Goal: Information Seeking & Learning: Learn about a topic

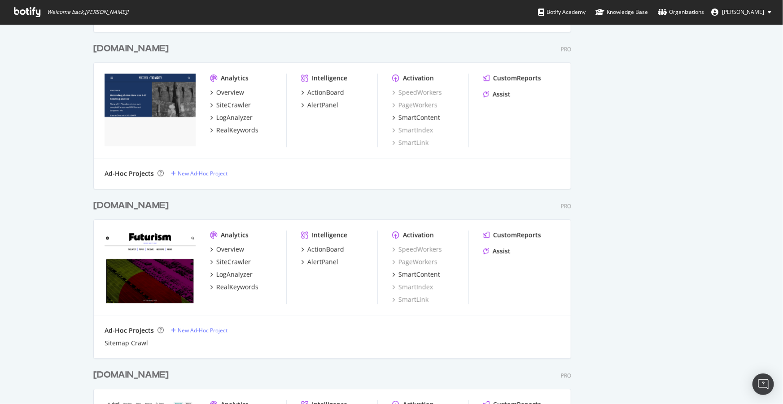
scroll to position [1264, 0]
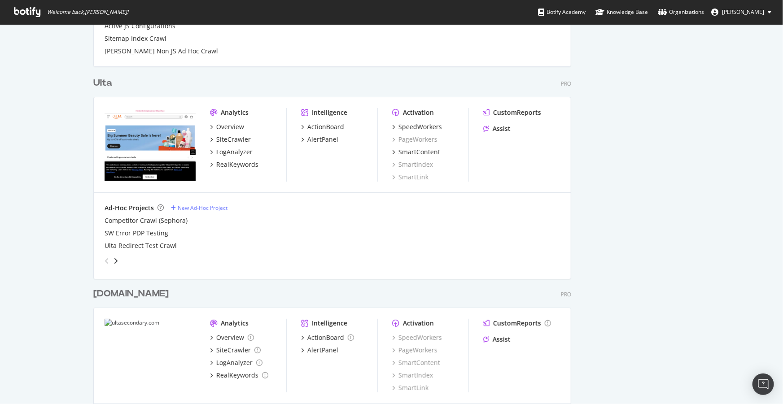
scroll to position [1638, 0]
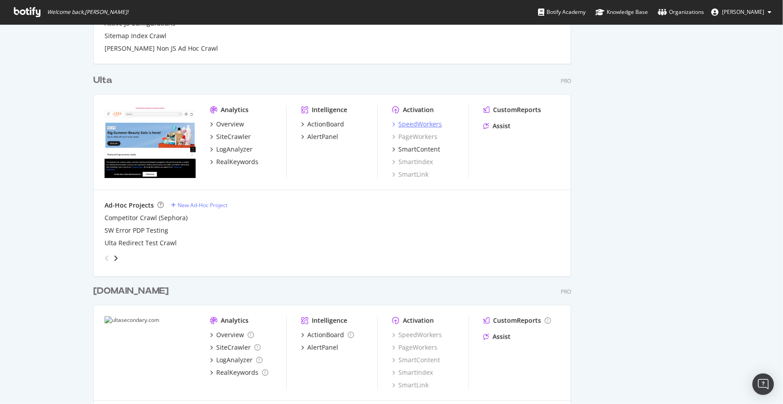
click at [430, 125] on div "SpeedWorkers" at bounding box center [420, 124] width 44 height 9
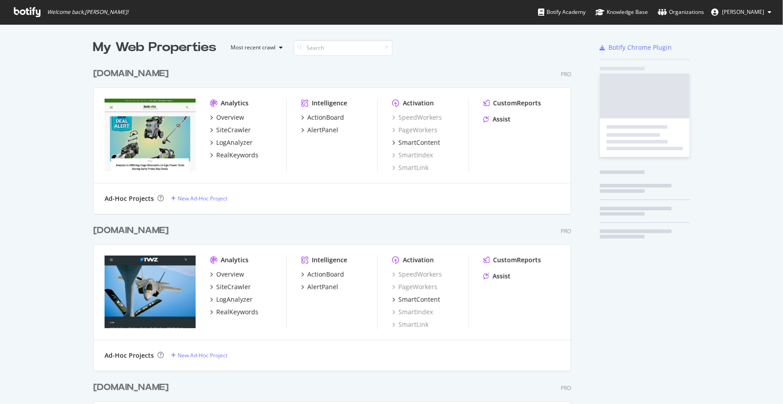
scroll to position [2006, 479]
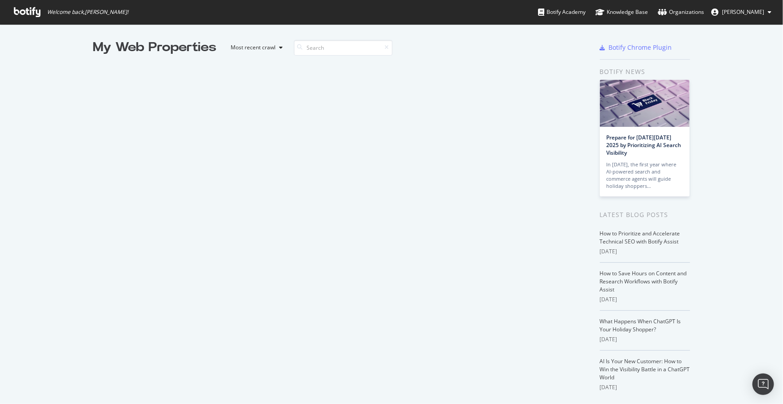
scroll to position [1516, 0]
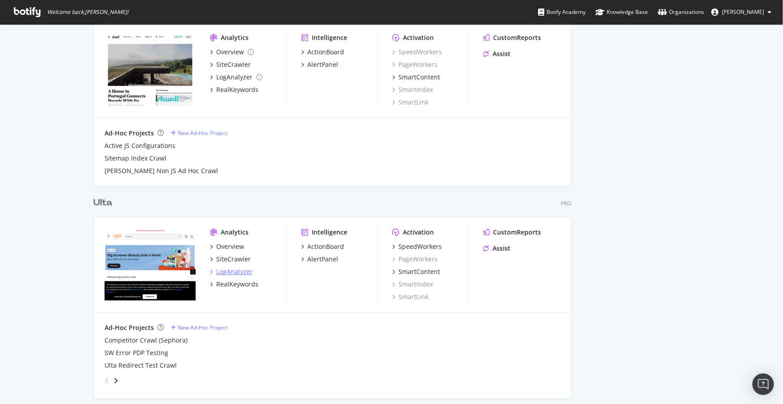
click at [228, 272] on div "LogAnalyzer" at bounding box center [234, 271] width 36 height 9
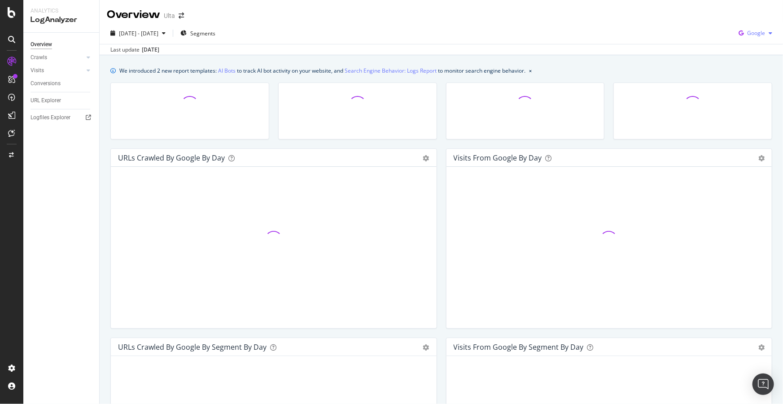
click at [753, 36] on span "Google" at bounding box center [756, 33] width 18 height 8
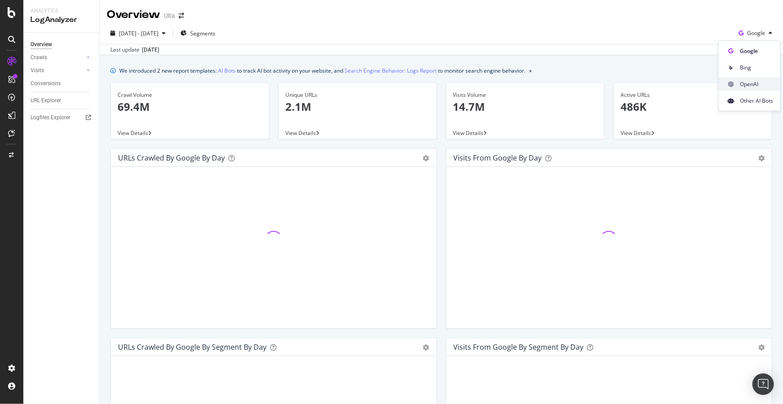
click at [738, 86] on div "OpenAI" at bounding box center [749, 84] width 62 height 13
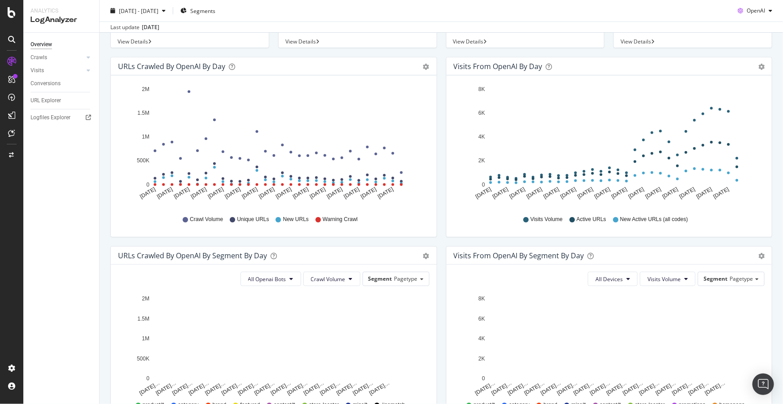
scroll to position [122, 0]
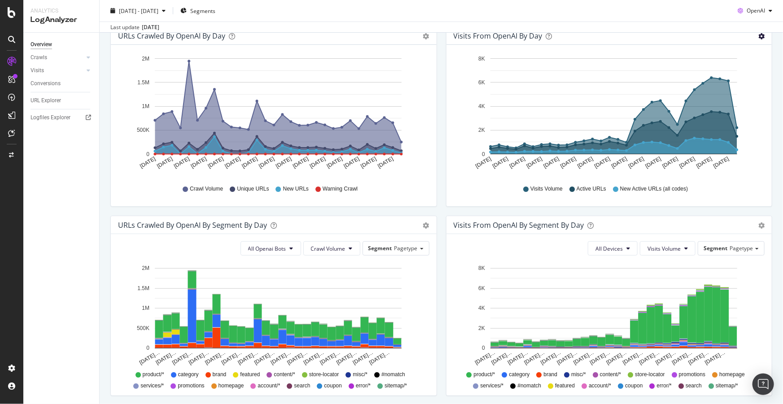
click at [758, 35] on icon "gear" at bounding box center [761, 36] width 6 height 6
click at [724, 66] on span "Table" at bounding box center [735, 70] width 72 height 12
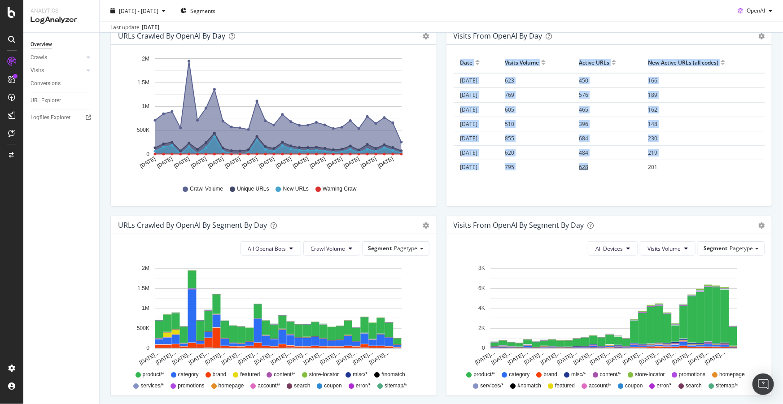
drag, startPoint x: 457, startPoint y: 59, endPoint x: 631, endPoint y: 159, distance: 201.1
click at [631, 159] on table "Date Visits Volume Active URLs New Active URLs (all codes) [DATE] 623 450 166 […" at bounding box center [608, 278] width 311 height 453
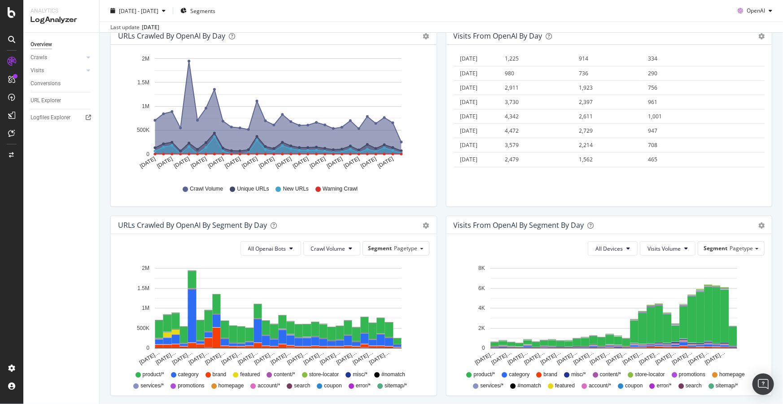
scroll to position [333, 0]
click at [674, 171] on div "Hold CTRL while clicking to filter the report. Date Visits Volume Active URLs N…" at bounding box center [609, 125] width 326 height 161
copy thead
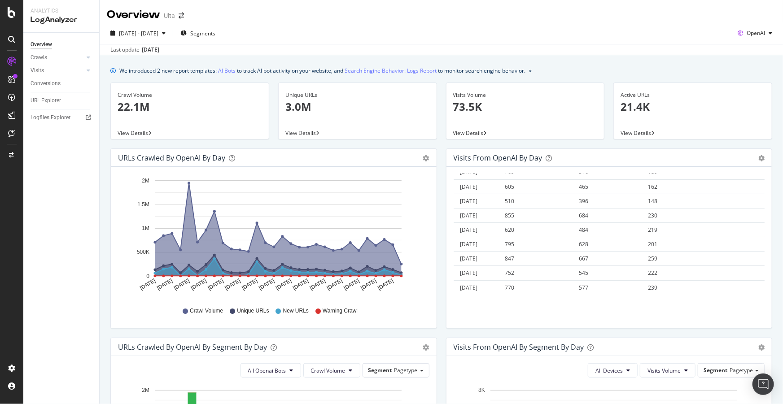
scroll to position [0, 0]
click at [752, 34] on span "OpenAI" at bounding box center [755, 33] width 18 height 8
click at [750, 56] on div "Google" at bounding box center [749, 50] width 62 height 13
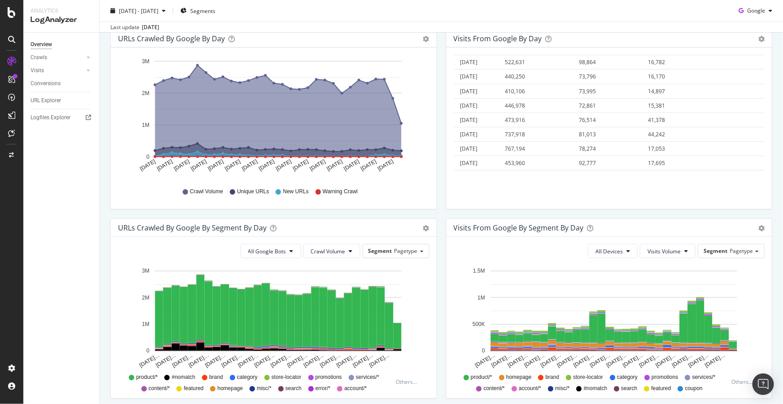
scroll to position [122, 0]
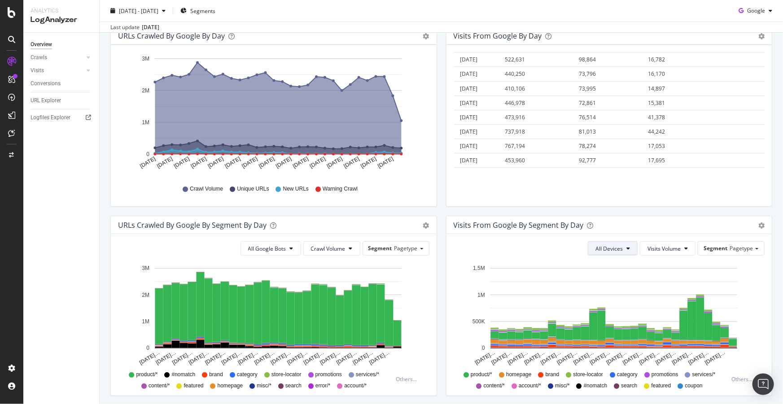
click at [626, 250] on button "All Devices" at bounding box center [612, 248] width 50 height 14
click at [623, 226] on div "Visits from Google By Segment By Day" at bounding box center [599, 225] width 292 height 9
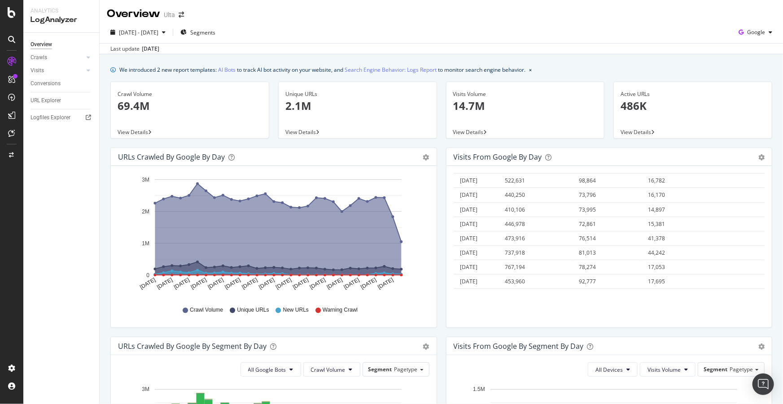
scroll to position [0, 0]
click at [765, 30] on div "button" at bounding box center [770, 32] width 11 height 5
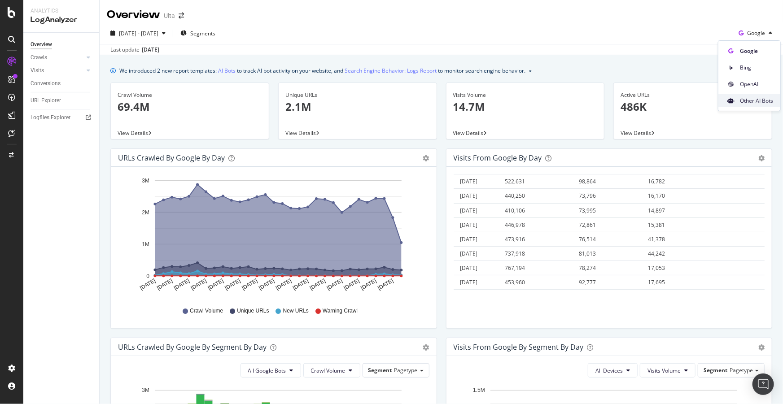
click at [748, 98] on span "Other AI Bots" at bounding box center [756, 101] width 33 height 8
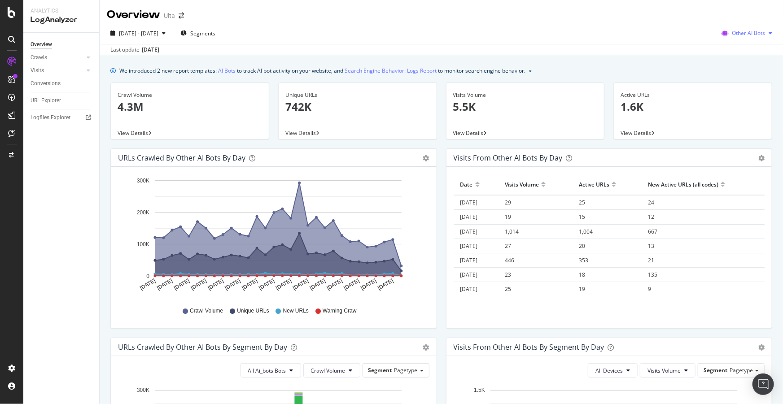
click at [749, 30] on span "Other AI Bots" at bounding box center [747, 33] width 33 height 8
click at [740, 66] on span "Bing" at bounding box center [750, 68] width 35 height 8
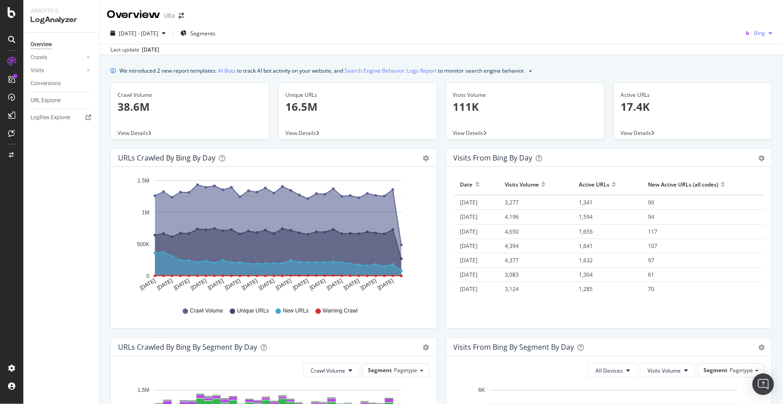
click at [758, 32] on span "Bing" at bounding box center [758, 33] width 11 height 8
click at [749, 47] on span "Google" at bounding box center [756, 51] width 33 height 8
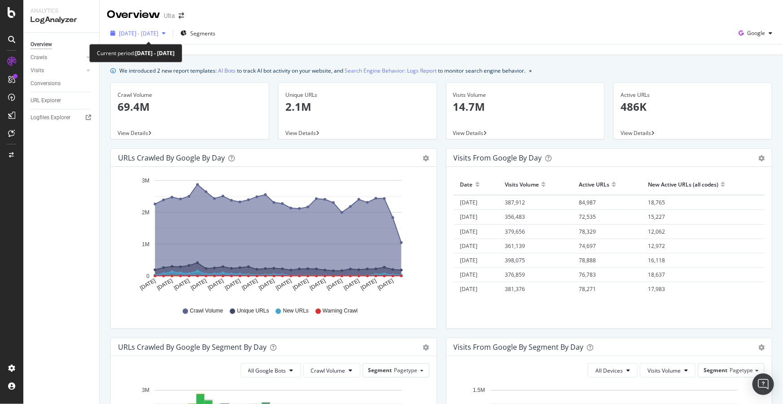
click at [127, 30] on span "[DATE] - [DATE]" at bounding box center [138, 34] width 39 height 8
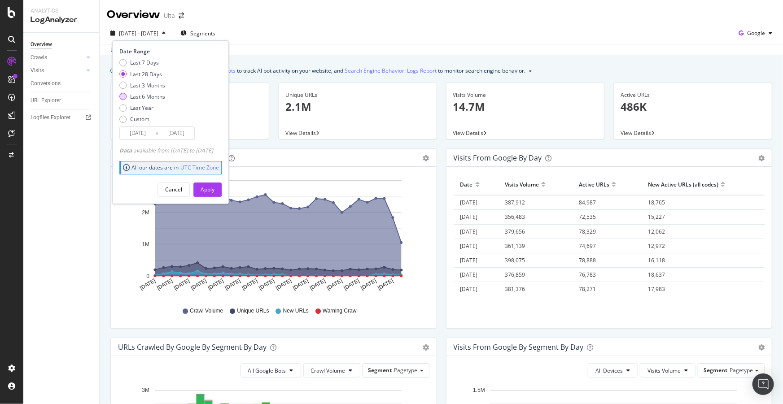
click at [148, 99] on div "Last 6 Months" at bounding box center [147, 97] width 35 height 8
type input "[DATE]"
click at [222, 188] on button "Apply" at bounding box center [207, 190] width 28 height 14
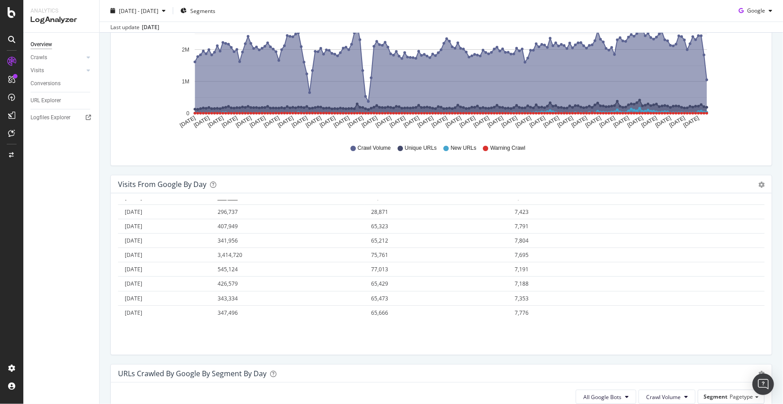
scroll to position [163, 0]
